Goal: Transaction & Acquisition: Purchase product/service

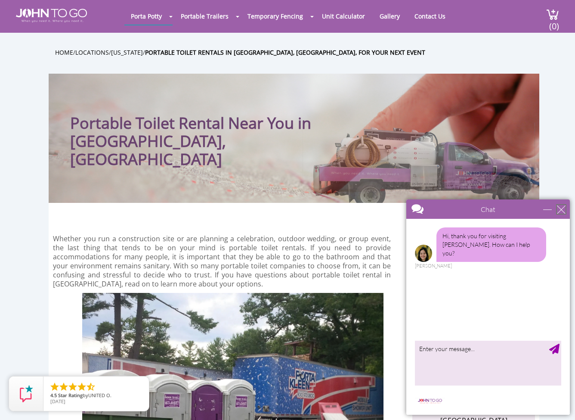
click at [563, 212] on div "close" at bounding box center [561, 209] width 9 height 9
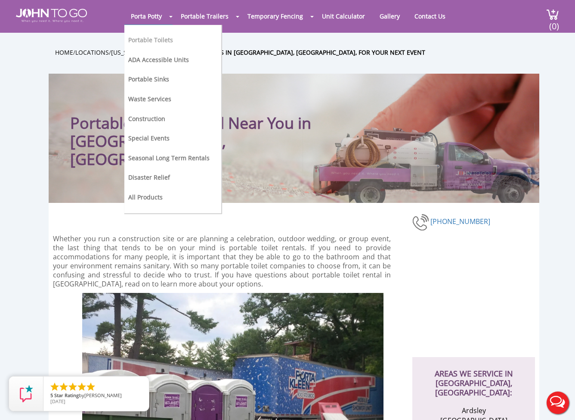
click at [156, 41] on link "Portable Toilets" at bounding box center [150, 40] width 45 height 8
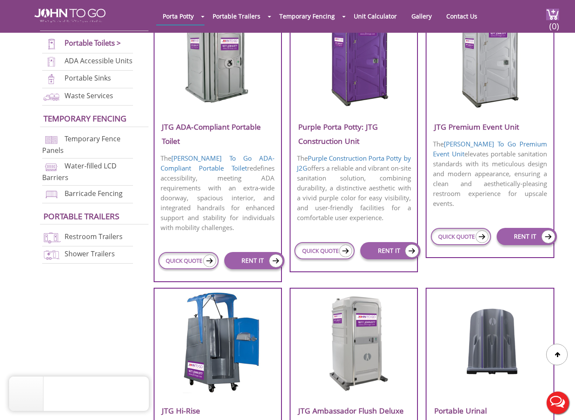
scroll to position [349, 0]
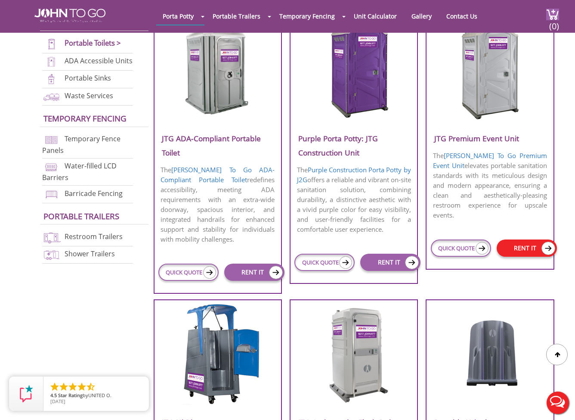
click at [532, 248] on link "RENT IT" at bounding box center [527, 247] width 60 height 17
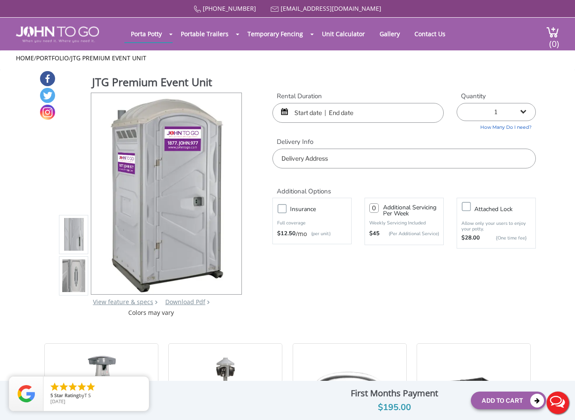
click at [311, 116] on input "text" at bounding box center [358, 113] width 171 height 20
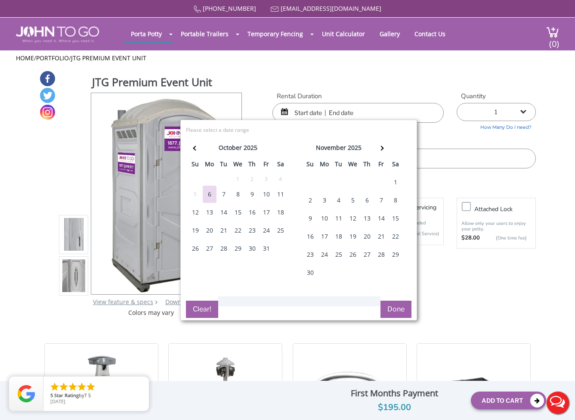
click at [268, 247] on div "31" at bounding box center [267, 248] width 14 height 17
click at [395, 177] on div "1" at bounding box center [396, 182] width 14 height 17
type input "[DATE] to [DATE]"
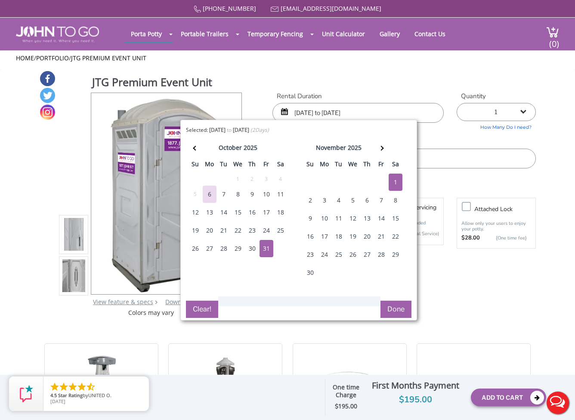
drag, startPoint x: 401, startPoint y: 308, endPoint x: 410, endPoint y: 280, distance: 29.3
click at [401, 308] on button "Done" at bounding box center [396, 309] width 31 height 17
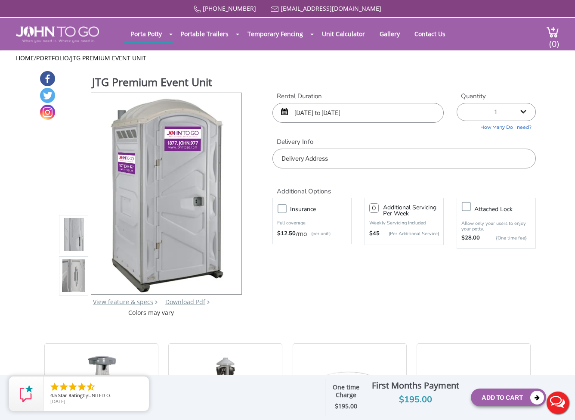
click at [318, 156] on input "text" at bounding box center [404, 159] width 263 height 20
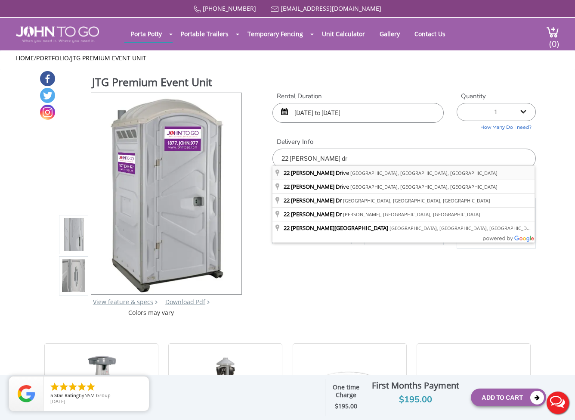
type input "[STREET_ADDRESS][PERSON_NAME]"
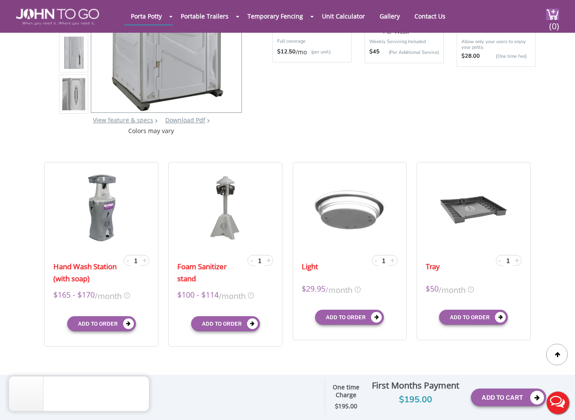
scroll to position [219, 0]
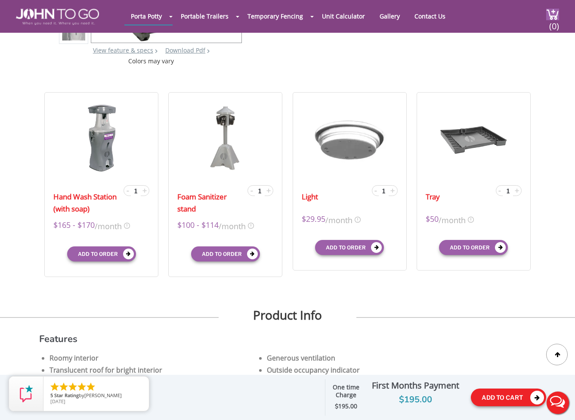
click at [497, 396] on button "Add To Cart" at bounding box center [508, 398] width 75 height 18
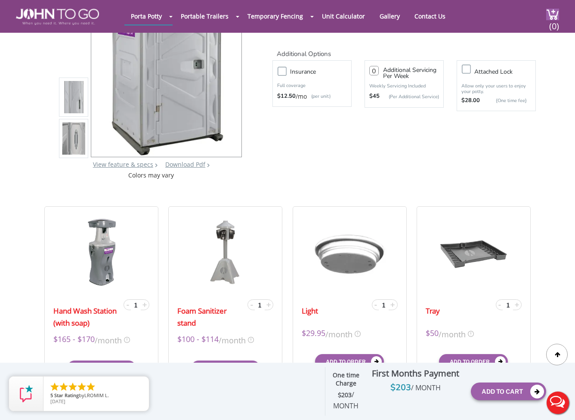
scroll to position [0, 0]
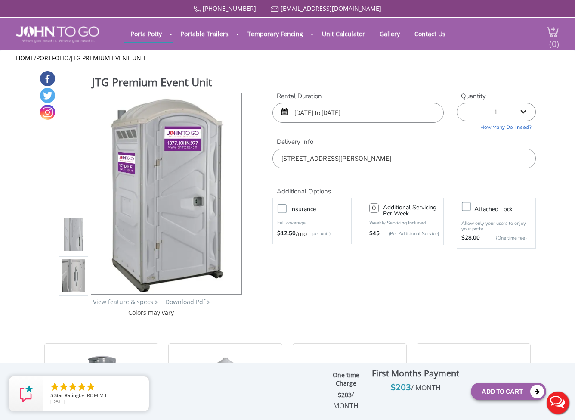
click at [547, 28] on img at bounding box center [553, 32] width 13 height 12
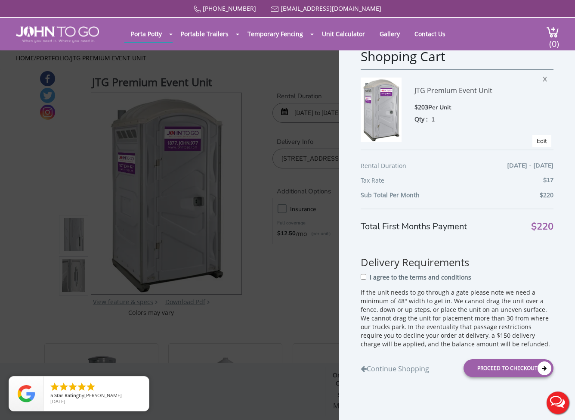
click at [364, 276] on input "I agree to the terms and conditions" at bounding box center [364, 277] width 6 height 6
checkbox input "true"
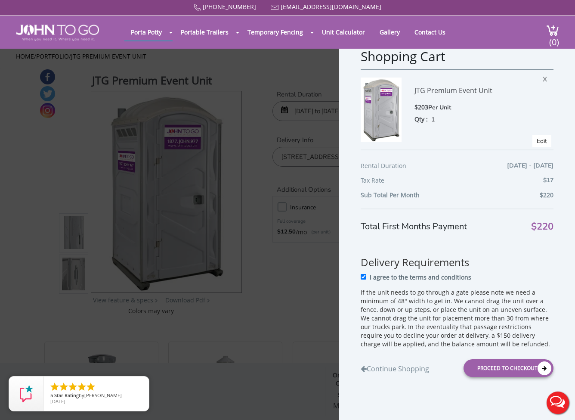
scroll to position [3, 0]
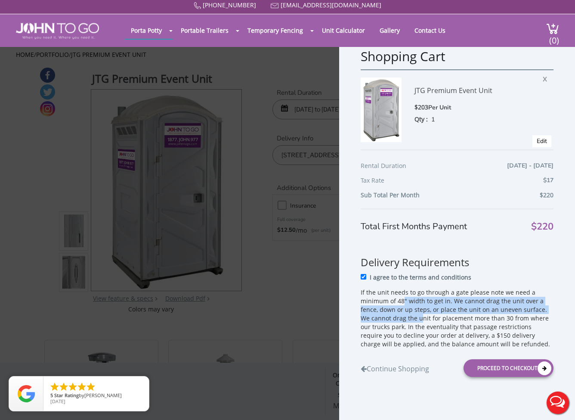
drag, startPoint x: 404, startPoint y: 295, endPoint x: 423, endPoint y: 312, distance: 24.7
click at [422, 312] on p "If the unit needs to go through a gate please note we need a minimum of 48" wid…" at bounding box center [457, 318] width 193 height 60
click at [423, 312] on p "If the unit needs to go through a gate please note we need a minimum of 48" wid…" at bounding box center [457, 318] width 193 height 60
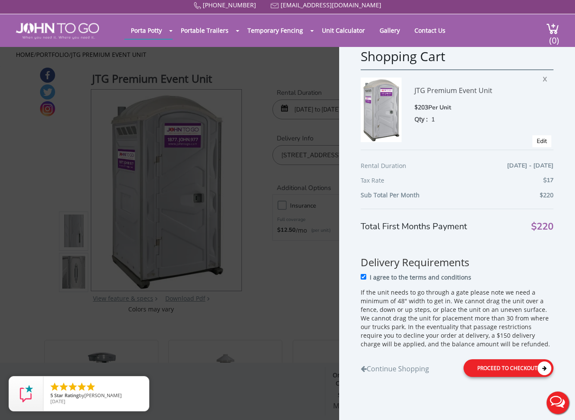
click at [518, 370] on div "Proceed to Checkout" at bounding box center [509, 368] width 90 height 18
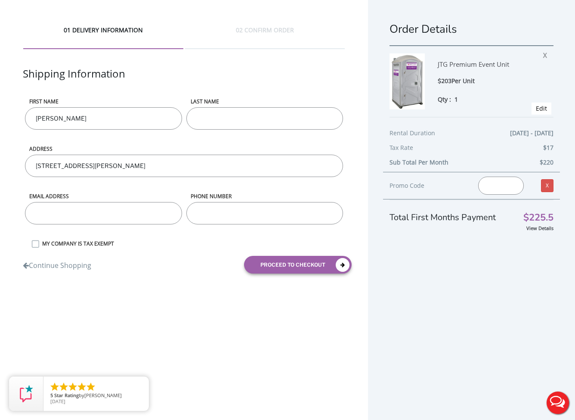
type input "Justin"
type input "Hosek"
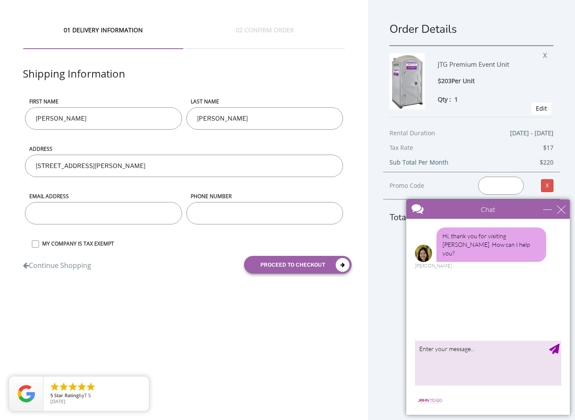
type input "jazzyjustinh@yahoo.com"
click at [225, 218] on input "phone number" at bounding box center [265, 213] width 157 height 22
type input "7855501590"
click at [209, 267] on div "Continue Shopping proceed to checkout" at bounding box center [183, 264] width 335 height 31
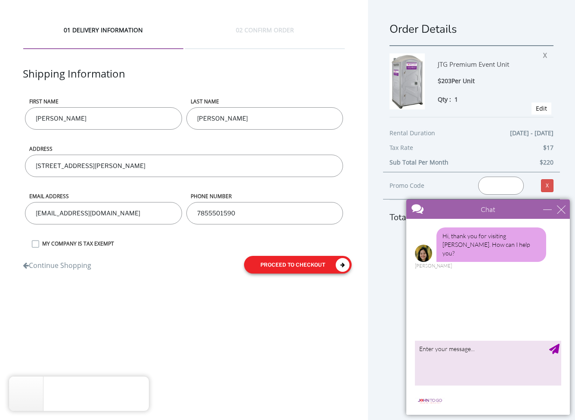
click at [315, 267] on button "proceed to checkout" at bounding box center [298, 265] width 108 height 18
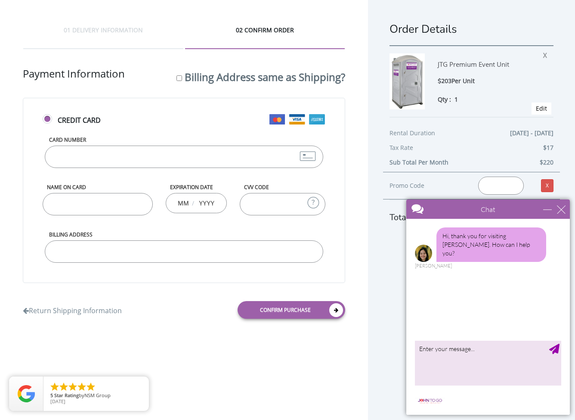
click at [69, 152] on input "Card Number" at bounding box center [184, 157] width 278 height 22
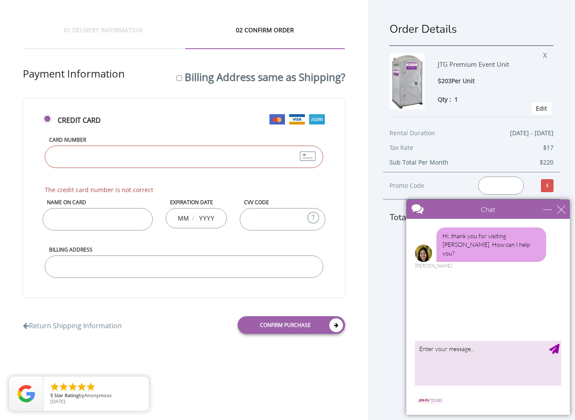
type input "377986251813007"
type input "Justin Hosek"
type input "09"
type input "2029"
type input "7792"
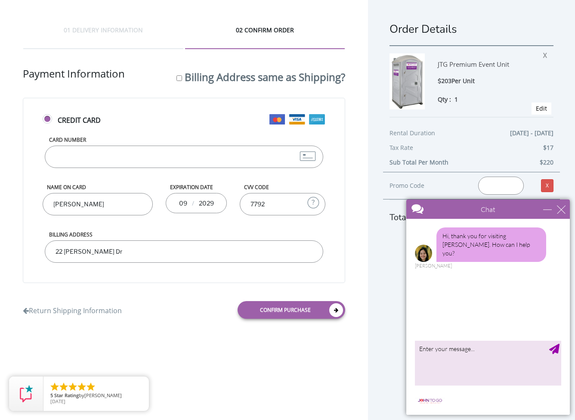
click at [118, 253] on input "22 Bethea Dr" at bounding box center [184, 251] width 278 height 22
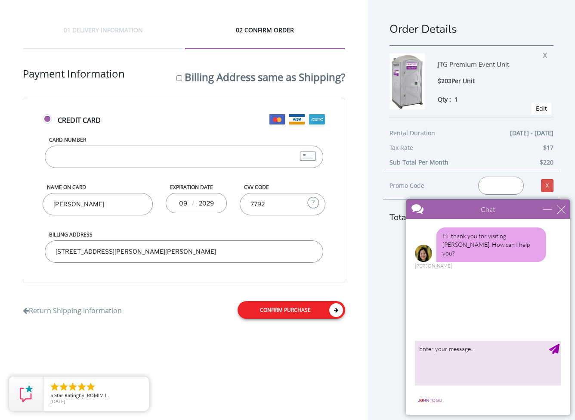
type input "22 Bethea Dr ossining, NY 10562"
click at [285, 307] on link "Confirm purchase" at bounding box center [292, 310] width 108 height 18
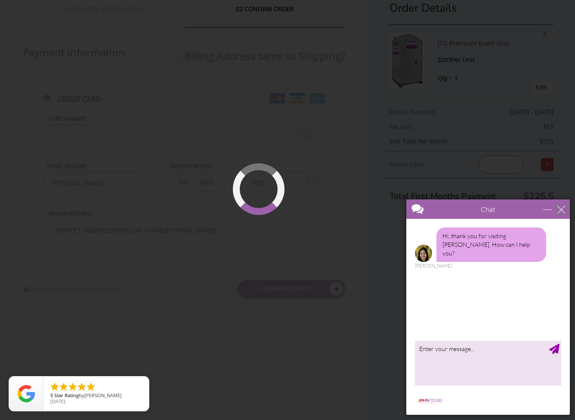
click at [561, 210] on div "close" at bounding box center [561, 209] width 9 height 9
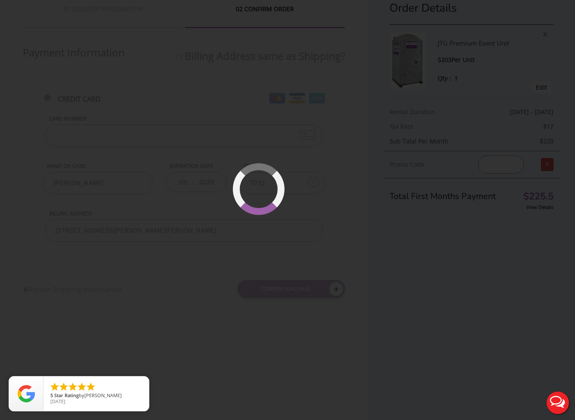
scroll to position [0, 0]
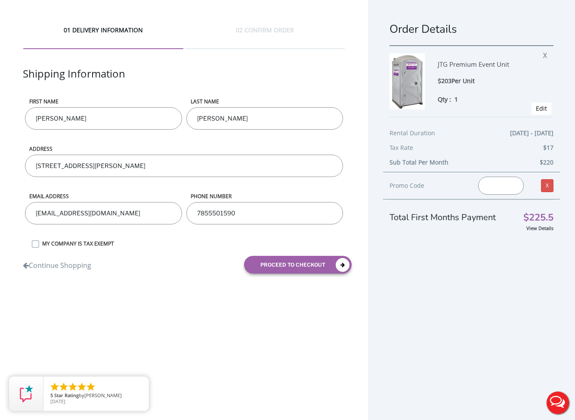
drag, startPoint x: 416, startPoint y: 124, endPoint x: 418, endPoint y: 132, distance: 7.6
click at [416, 125] on div "Rental Duration [DATE] - [DATE] Tax Rate $17 Sub Total Per Month $220" at bounding box center [472, 144] width 164 height 55
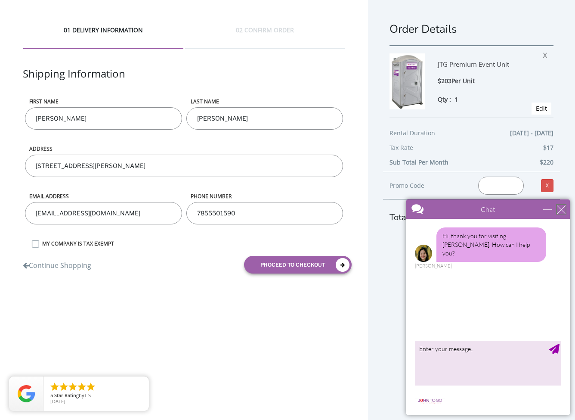
click at [563, 205] on div "close" at bounding box center [561, 209] width 9 height 9
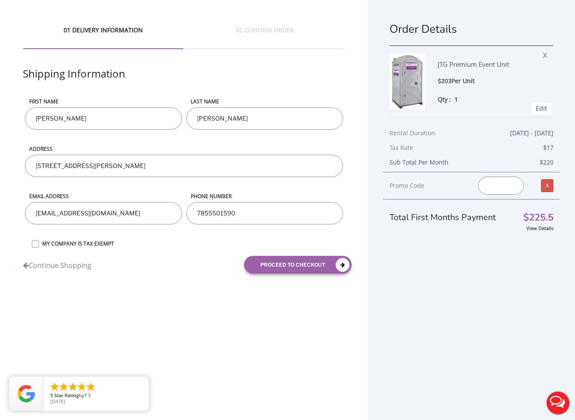
click at [537, 105] on link "Edit" at bounding box center [541, 108] width 11 height 8
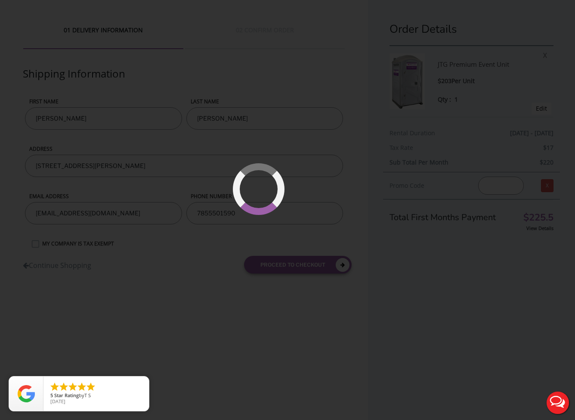
type input "[DATE] to [DATE]"
type input "0"
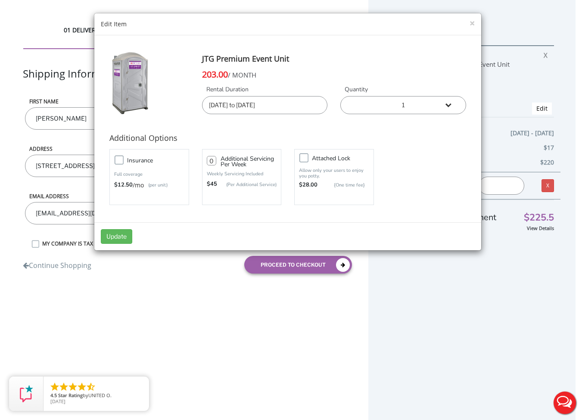
click at [237, 102] on input "10/31/2025 to 11/01/2025" at bounding box center [265, 105] width 126 height 18
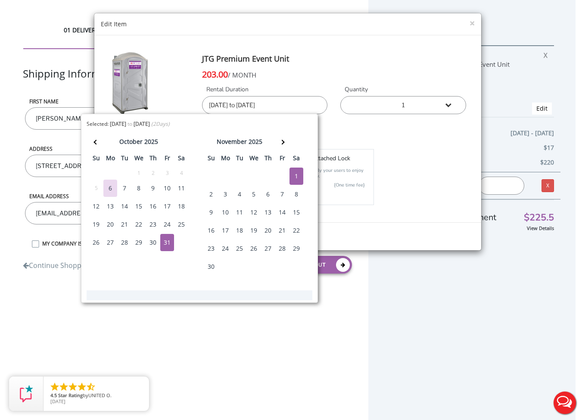
click at [138, 241] on div "29" at bounding box center [139, 242] width 14 height 17
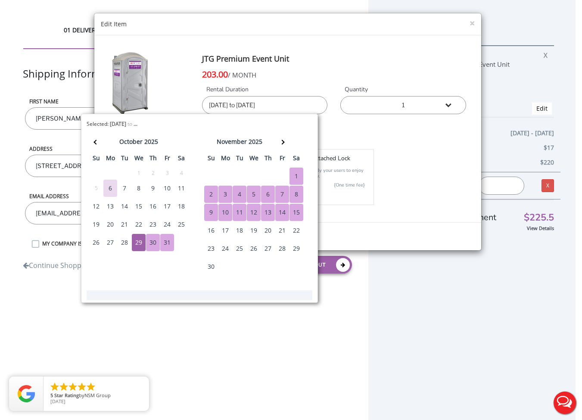
click at [421, 137] on h4 "Additional Options" at bounding box center [287, 138] width 357 height 17
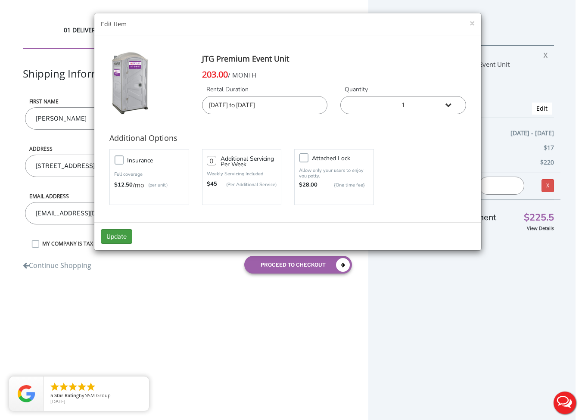
click at [120, 237] on button "Update" at bounding box center [116, 236] width 31 height 15
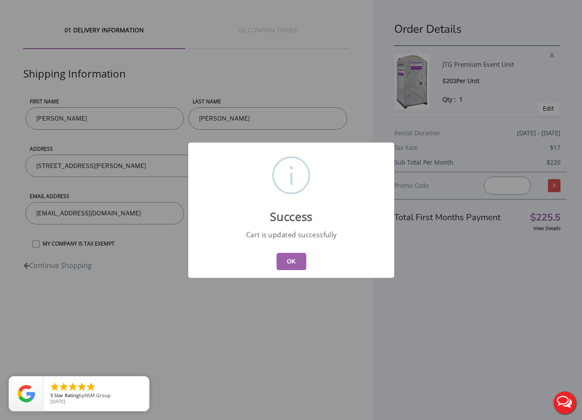
click at [297, 267] on button "OK" at bounding box center [291, 261] width 30 height 17
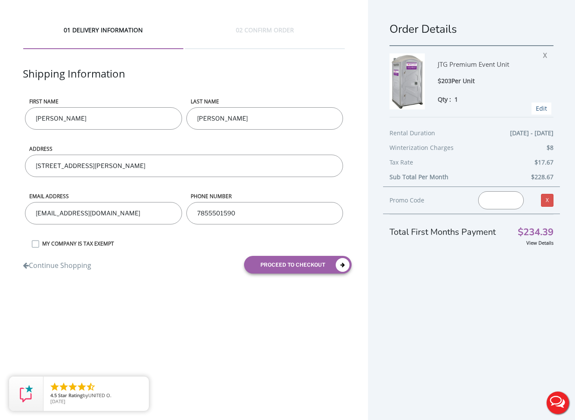
click at [541, 109] on link "Edit" at bounding box center [541, 108] width 11 height 8
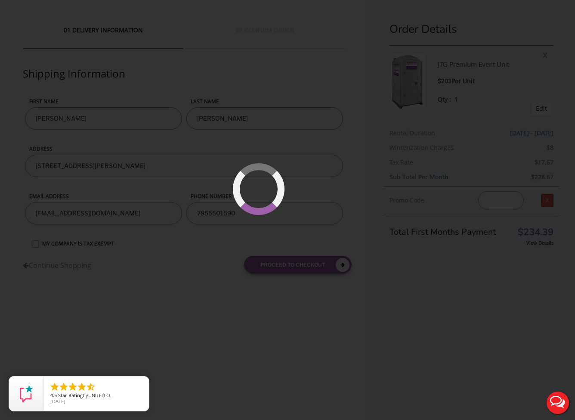
type input "[DATE] to [DATE]"
type input "0"
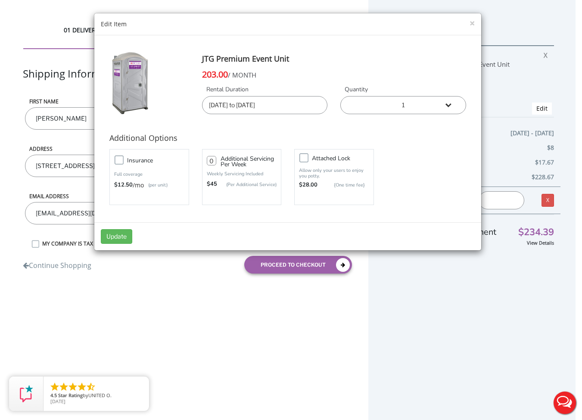
click at [225, 103] on input "10/31/2025 to 11/01/2025" at bounding box center [265, 105] width 126 height 18
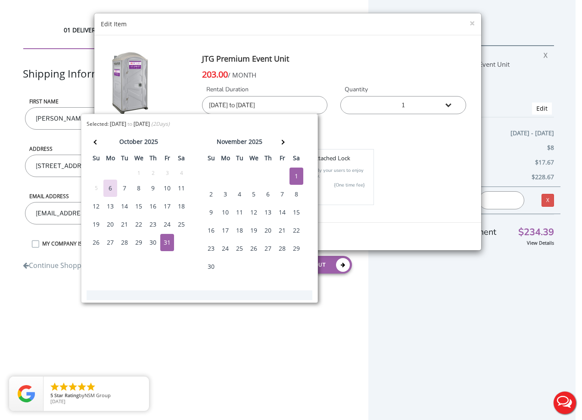
click at [137, 243] on div "29" at bounding box center [139, 242] width 14 height 17
click at [298, 172] on div "1" at bounding box center [296, 176] width 14 height 17
type input "10/29/2025 to 11/01/2025"
click at [278, 104] on input "10/29/2025 to 11/01/2025" at bounding box center [265, 105] width 126 height 18
click at [236, 106] on input "10/29/2025 to 11/01/2025" at bounding box center [265, 105] width 126 height 18
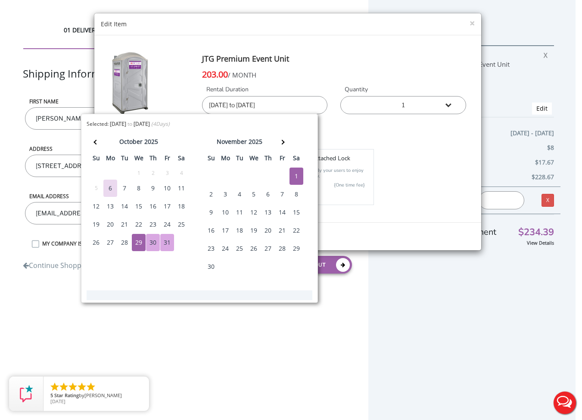
click at [139, 246] on div "29" at bounding box center [139, 242] width 14 height 17
click at [138, 244] on div "29" at bounding box center [139, 242] width 14 height 17
click at [299, 175] on div "1" at bounding box center [296, 176] width 14 height 17
click at [137, 242] on div "29" at bounding box center [139, 242] width 14 height 17
click at [150, 123] on b "[DATE]" at bounding box center [142, 123] width 16 height 7
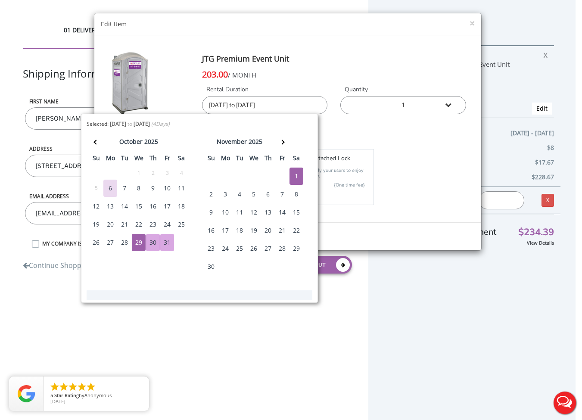
click at [253, 99] on input "10/29/2025 to 11/01/2025" at bounding box center [265, 105] width 126 height 18
click at [333, 267] on div "× Edit Item JTG Premium Event Unit 203.00 / MONTH Rental Duration 10/29/2025 to…" at bounding box center [291, 210] width 582 height 420
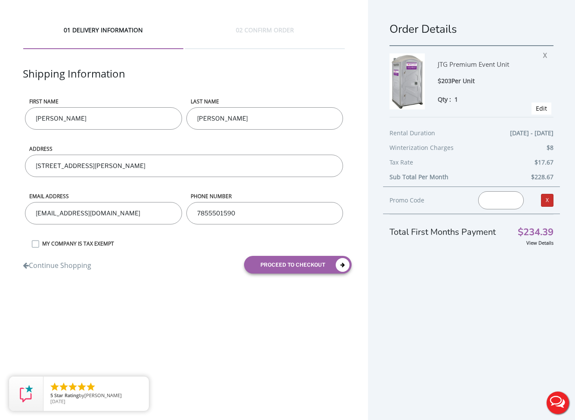
click at [542, 199] on link "X" at bounding box center [547, 200] width 12 height 13
click at [541, 199] on link "X" at bounding box center [547, 200] width 12 height 13
click at [544, 54] on span "X" at bounding box center [548, 53] width 8 height 11
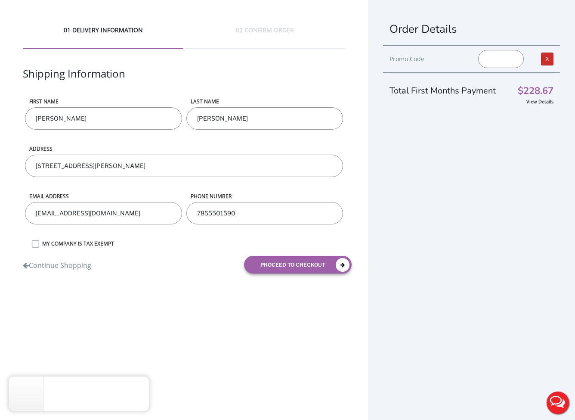
click at [541, 57] on link "X" at bounding box center [547, 59] width 12 height 13
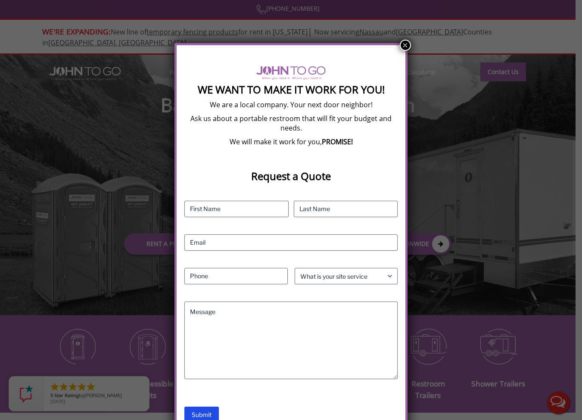
click at [404, 45] on button "×" at bounding box center [405, 45] width 11 height 11
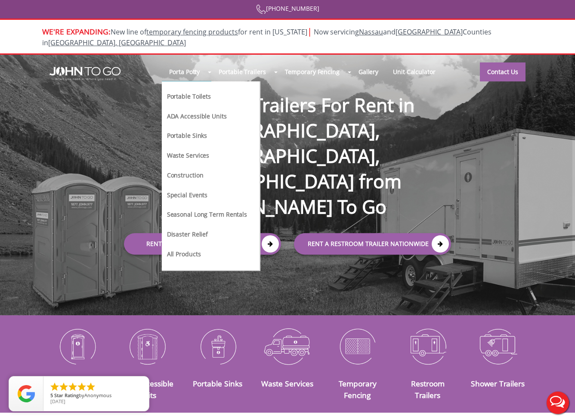
click at [186, 91] on link "Portable Toilets" at bounding box center [189, 95] width 46 height 9
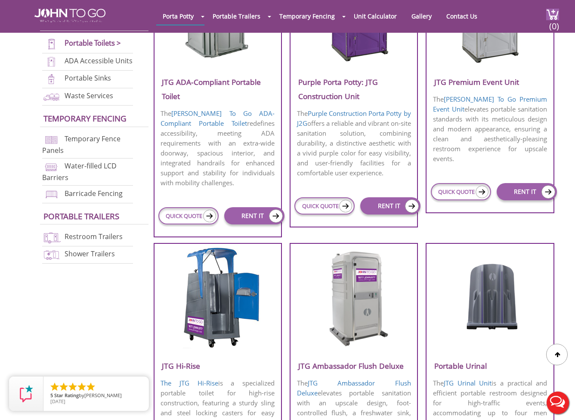
scroll to position [469, 0]
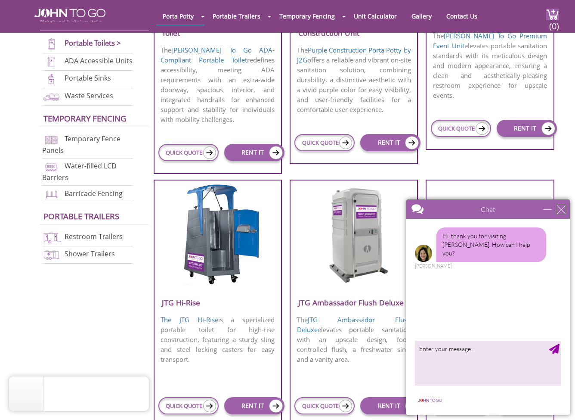
click at [560, 208] on div "close" at bounding box center [561, 209] width 9 height 9
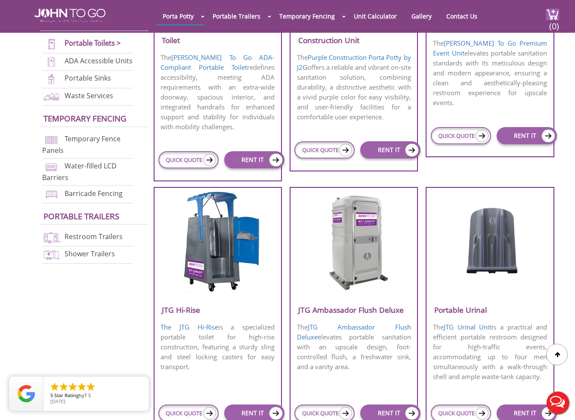
scroll to position [350, 0]
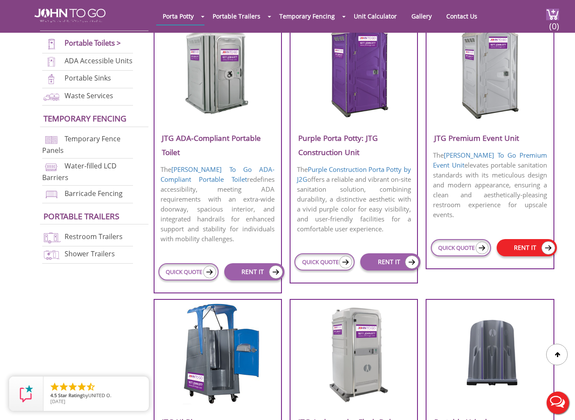
click at [525, 249] on link "RENT IT" at bounding box center [527, 247] width 60 height 17
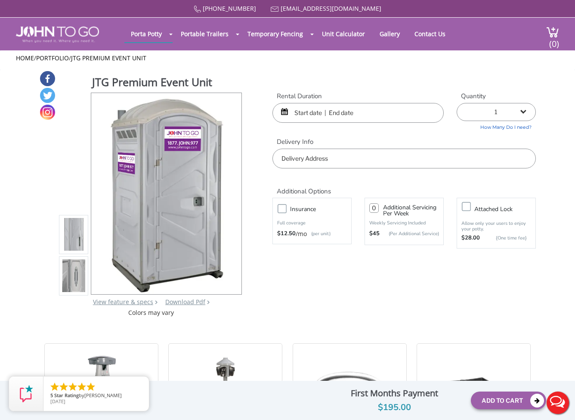
click at [294, 111] on input "text" at bounding box center [358, 113] width 171 height 20
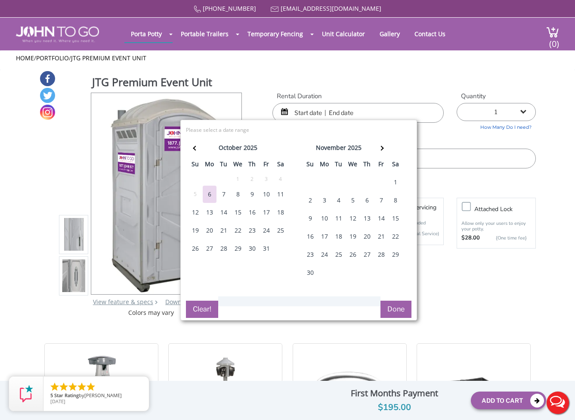
click at [239, 248] on div "29" at bounding box center [238, 248] width 14 height 17
click at [395, 180] on div "1" at bounding box center [396, 182] width 14 height 17
type input "10/29/2025 to 11/01/2025"
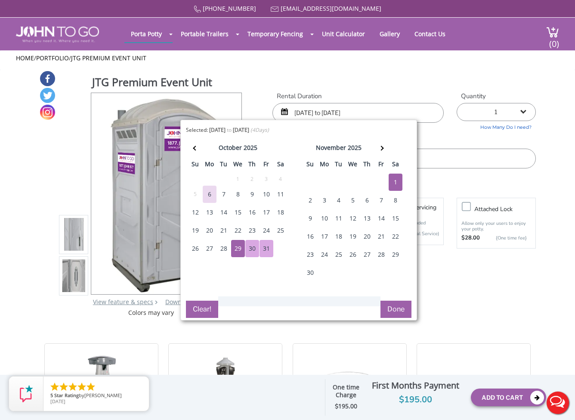
click at [400, 308] on button "Done" at bounding box center [396, 309] width 31 height 17
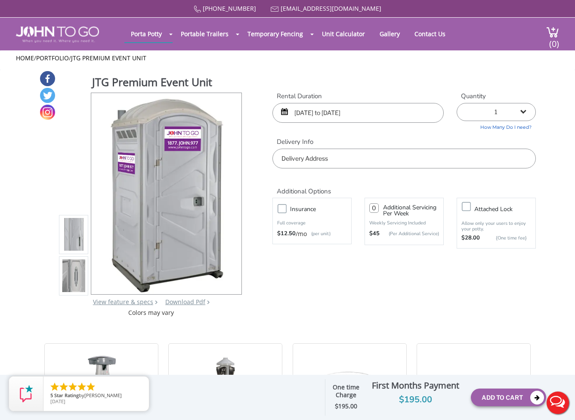
click at [324, 159] on input "text" at bounding box center [404, 159] width 263 height 20
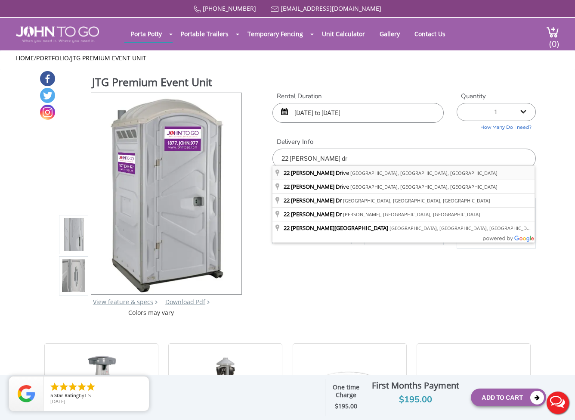
type input "[STREET_ADDRESS][PERSON_NAME]"
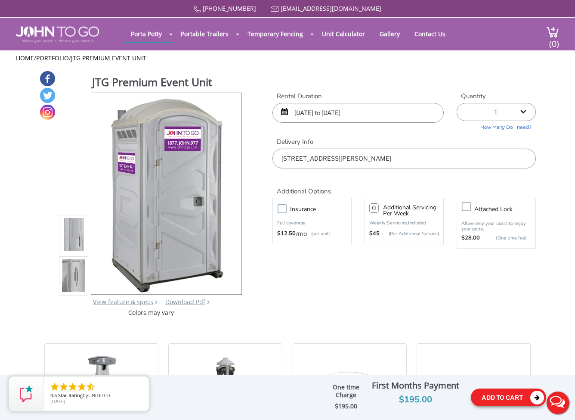
click at [506, 397] on button "Add To Cart" at bounding box center [508, 398] width 75 height 18
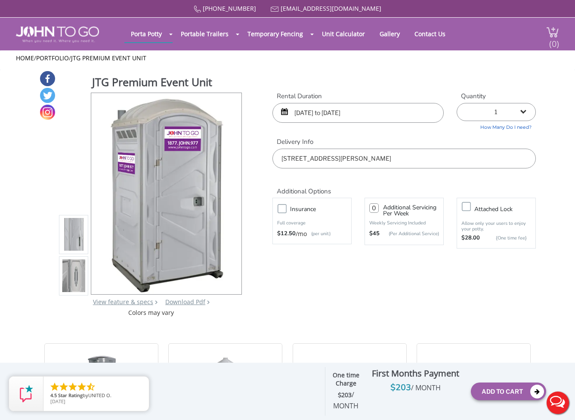
click at [550, 31] on span "(0)" at bounding box center [555, 40] width 10 height 19
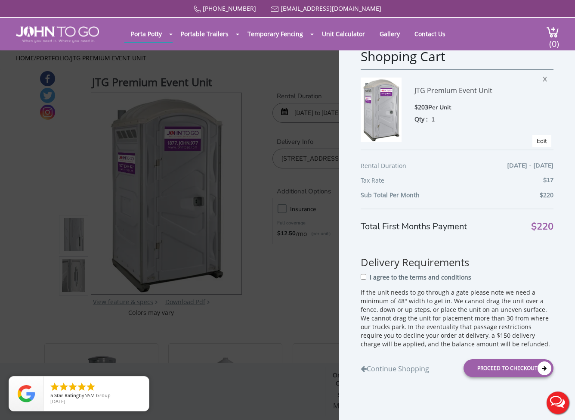
click at [364, 275] on input "I agree to the terms and conditions" at bounding box center [364, 277] width 6 height 6
checkbox input "true"
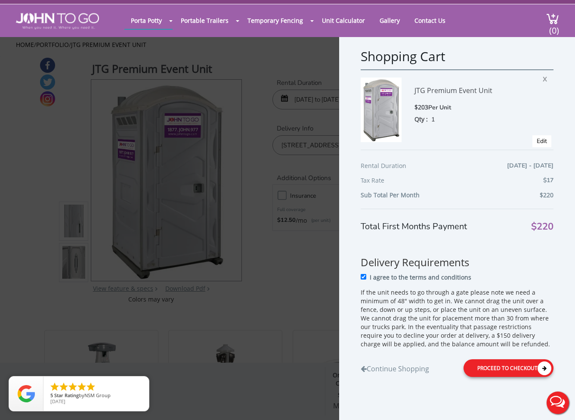
click at [505, 367] on div "Proceed to Checkout" at bounding box center [509, 368] width 90 height 18
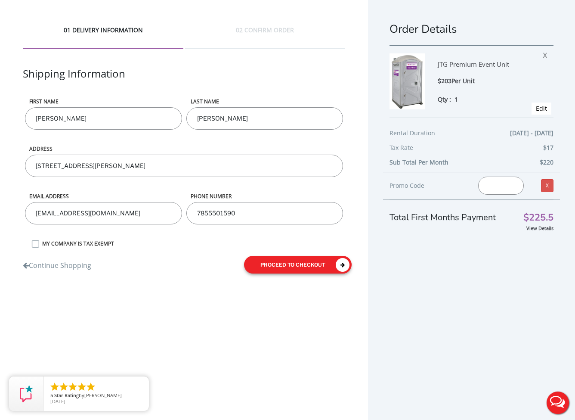
click at [271, 267] on button "proceed to checkout" at bounding box center [298, 265] width 108 height 18
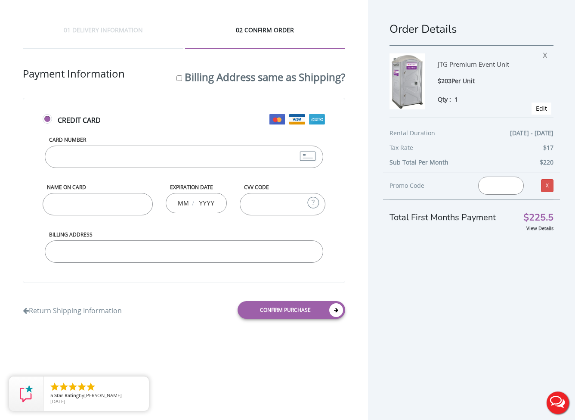
click at [120, 165] on input "Card Number" at bounding box center [184, 157] width 278 height 22
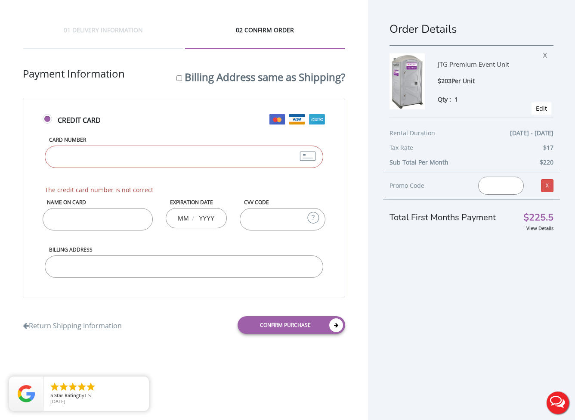
type input "[CREDIT_CARD_NUMBER]"
type input "[PERSON_NAME]"
type input "09"
type input "2029"
type input "7792"
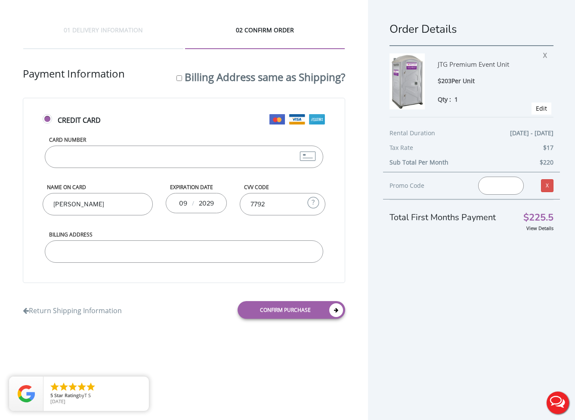
click at [144, 256] on input "Billing Address" at bounding box center [184, 251] width 278 height 22
type input "[STREET_ADDRESS][PERSON_NAME][PERSON_NAME]"
click at [288, 308] on link "Confirm purchase" at bounding box center [292, 310] width 108 height 18
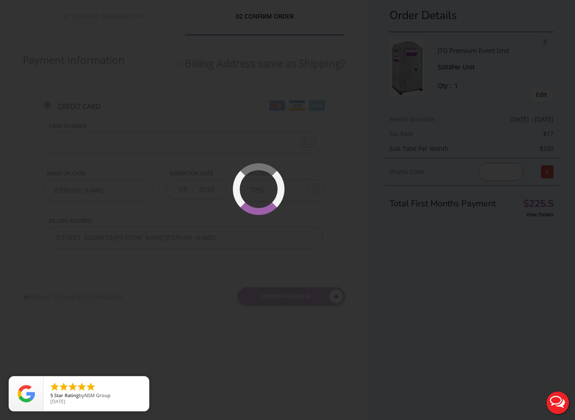
scroll to position [21, 0]
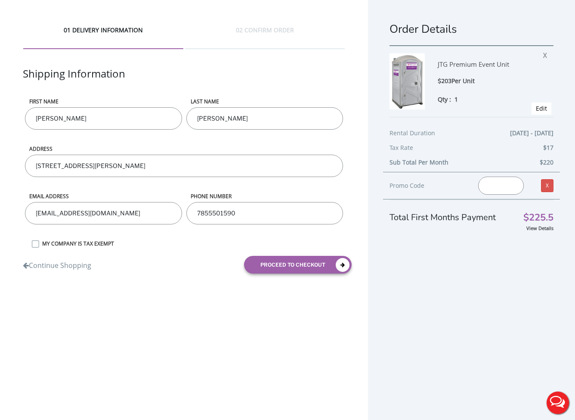
scroll to position [21, 0]
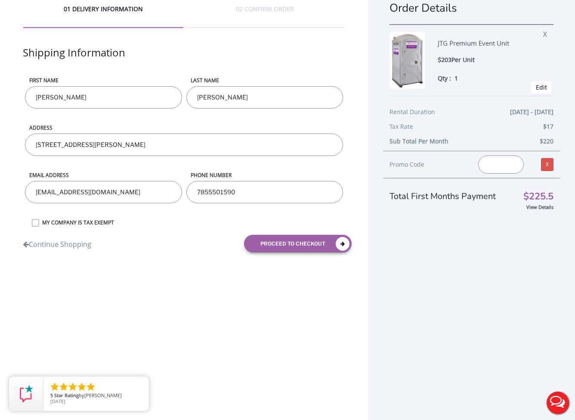
click at [417, 267] on div "Order Details JTG Premium Event Unit $203 Per Unit Qty : 1 X Edit Rental Durati…" at bounding box center [471, 199] width 207 height 441
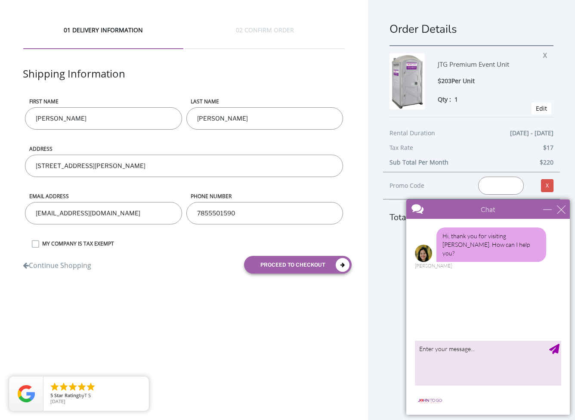
click at [566, 208] on div "Chat" at bounding box center [489, 208] width 164 height 19
click at [563, 212] on div "close" at bounding box center [561, 209] width 9 height 9
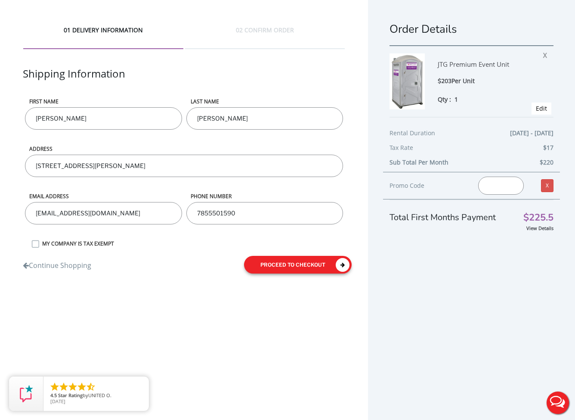
click at [283, 267] on button "proceed to checkout" at bounding box center [298, 265] width 108 height 18
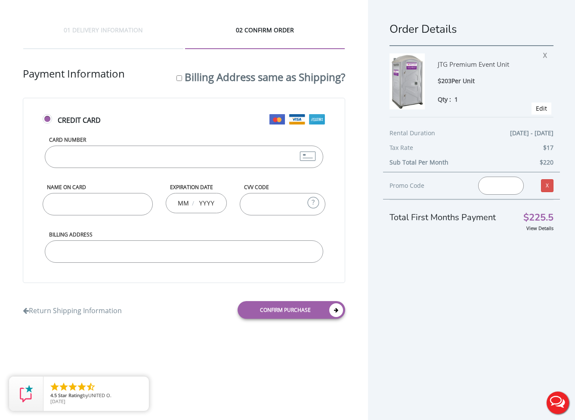
click at [84, 152] on input "Card Number" at bounding box center [184, 157] width 278 height 22
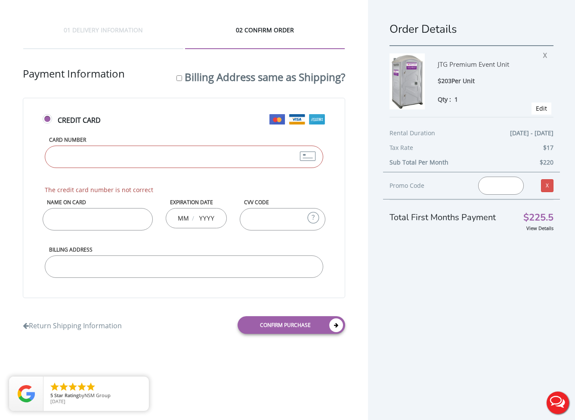
type input "377986251813007"
type input "Justin Hosek"
type input "09"
type input "2029"
type input "7792"
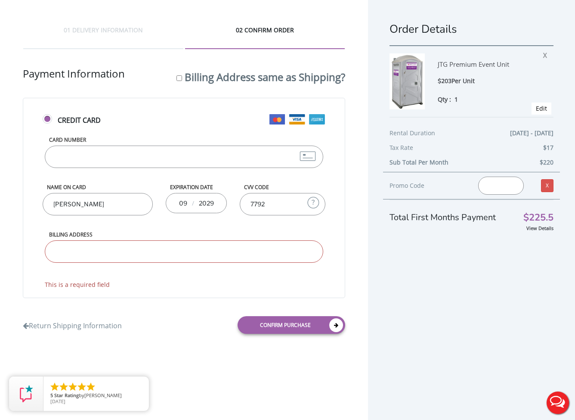
click at [160, 251] on input "Billing Address" at bounding box center [184, 251] width 278 height 22
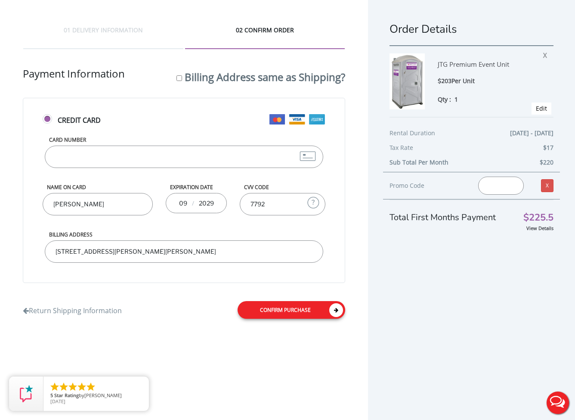
type input "22 Bethea Dr Ossining, NY 10562"
click at [300, 311] on link "Confirm purchase" at bounding box center [292, 310] width 108 height 18
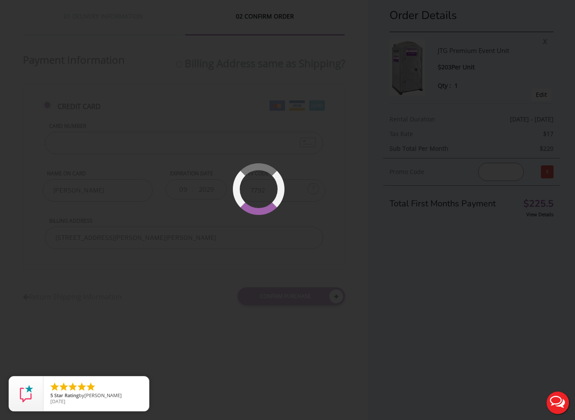
scroll to position [21, 0]
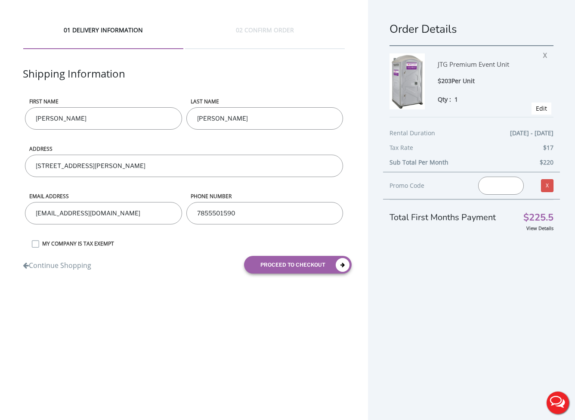
scroll to position [21, 0]
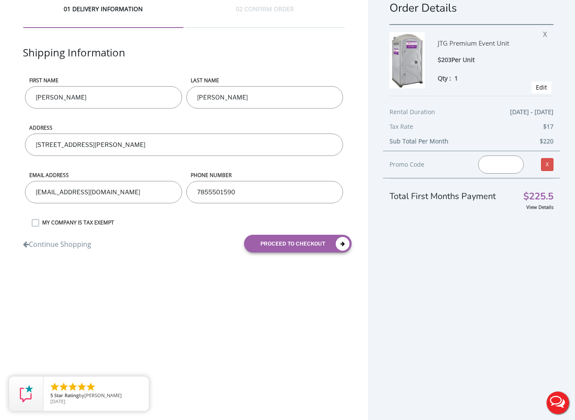
click at [562, 401] on button "Live Chat" at bounding box center [558, 403] width 34 height 34
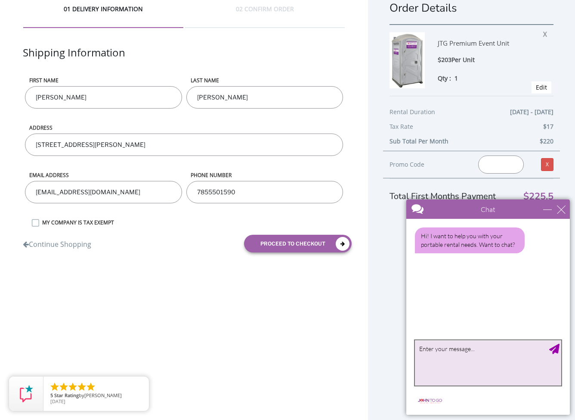
click at [471, 356] on textarea "type your message" at bounding box center [488, 362] width 146 height 45
type textarea "hi my order wont go through it has the same circle spinning over and over again"
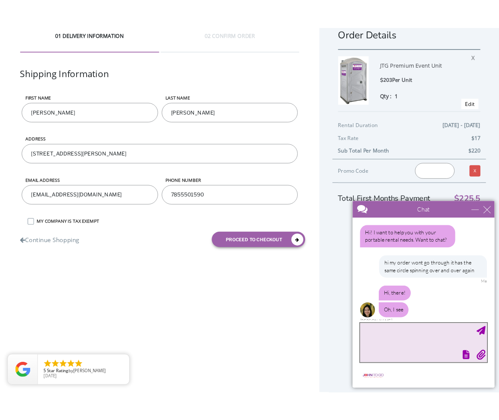
scroll to position [31, 0]
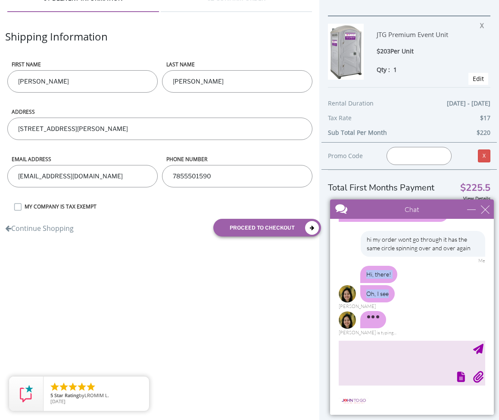
drag, startPoint x: 367, startPoint y: 271, endPoint x: 388, endPoint y: 296, distance: 31.8
click at [388, 296] on div "Hi, there! Oh, I see [PERSON_NAME]" at bounding box center [412, 288] width 146 height 44
click at [388, 296] on div "Oh, I see" at bounding box center [377, 293] width 34 height 17
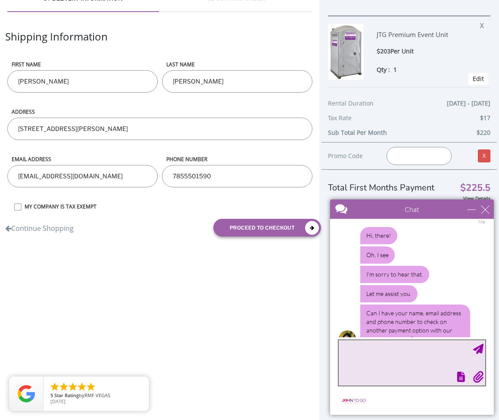
scroll to position [89, 0]
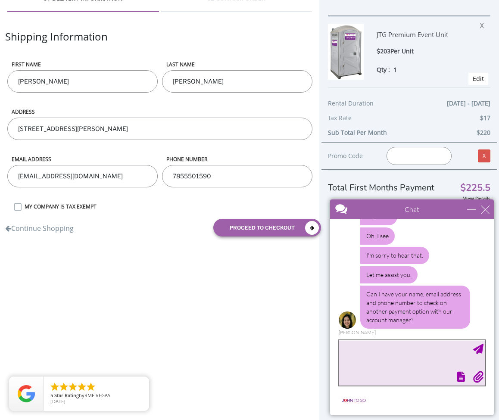
click at [395, 351] on textarea "type your message" at bounding box center [412, 362] width 146 height 45
type textarea "[EMAIL_ADDRESS][DOMAIN_NAME] 7855501590"
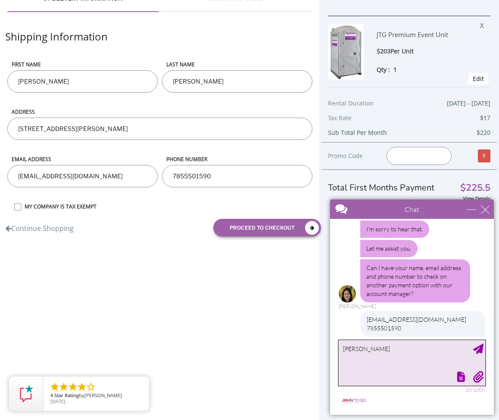
type textarea "[PERSON_NAME]"
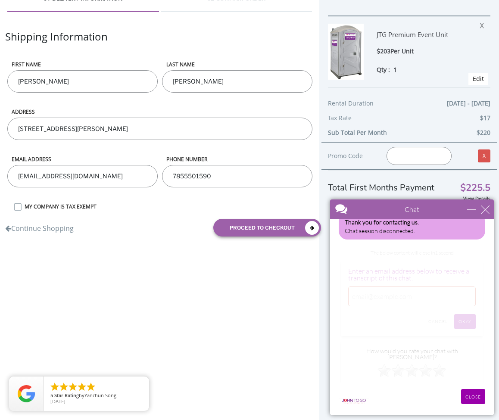
scroll to position [224, 0]
